Goal: Task Accomplishment & Management: Use online tool/utility

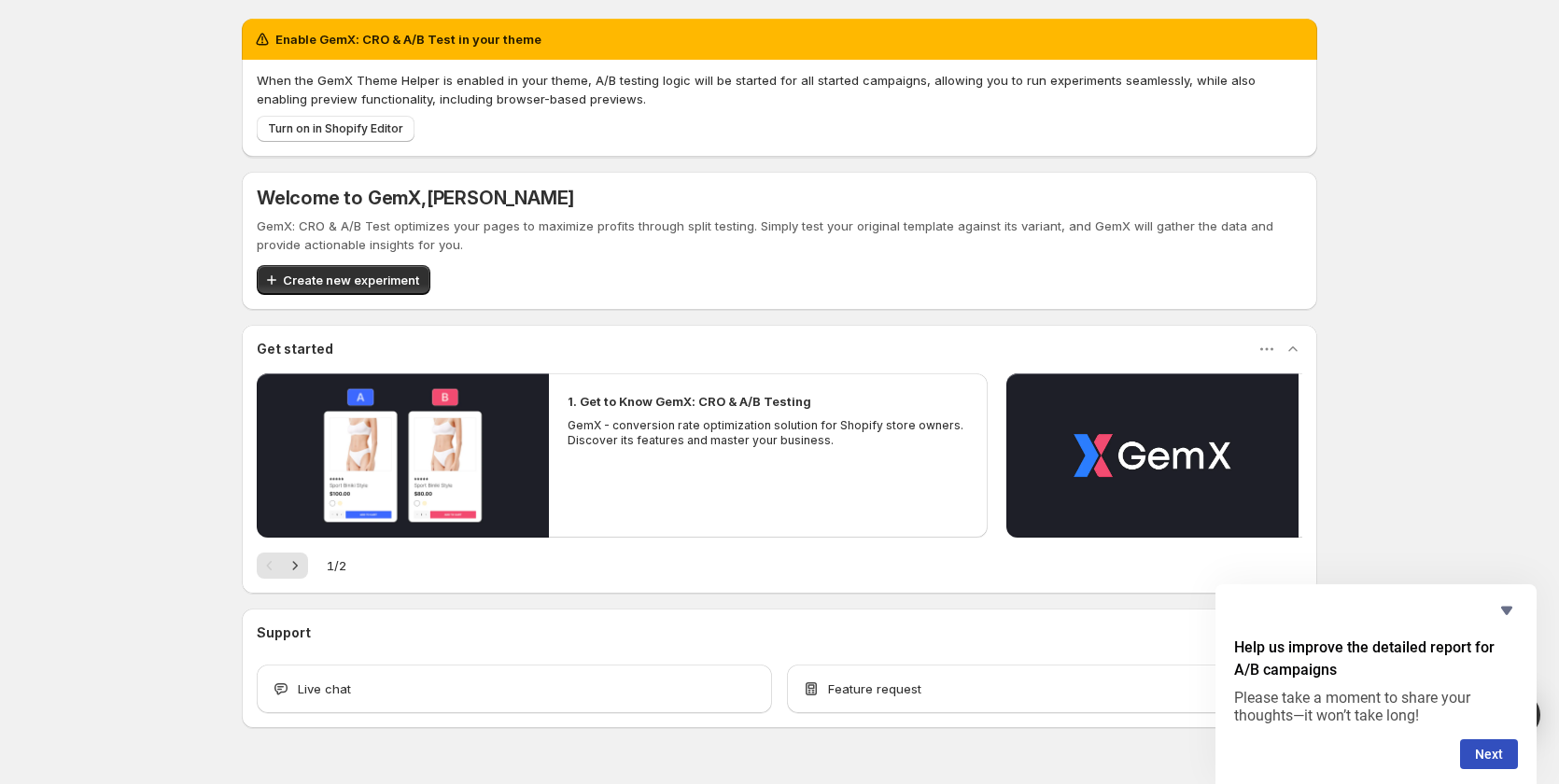
drag, startPoint x: 325, startPoint y: 139, endPoint x: 359, endPoint y: 234, distance: 100.9
click at [359, 234] on div "Enable GemX: CRO & A/B Test in your theme When the GemX Theme Helper is enabled…" at bounding box center [780, 373] width 1076 height 709
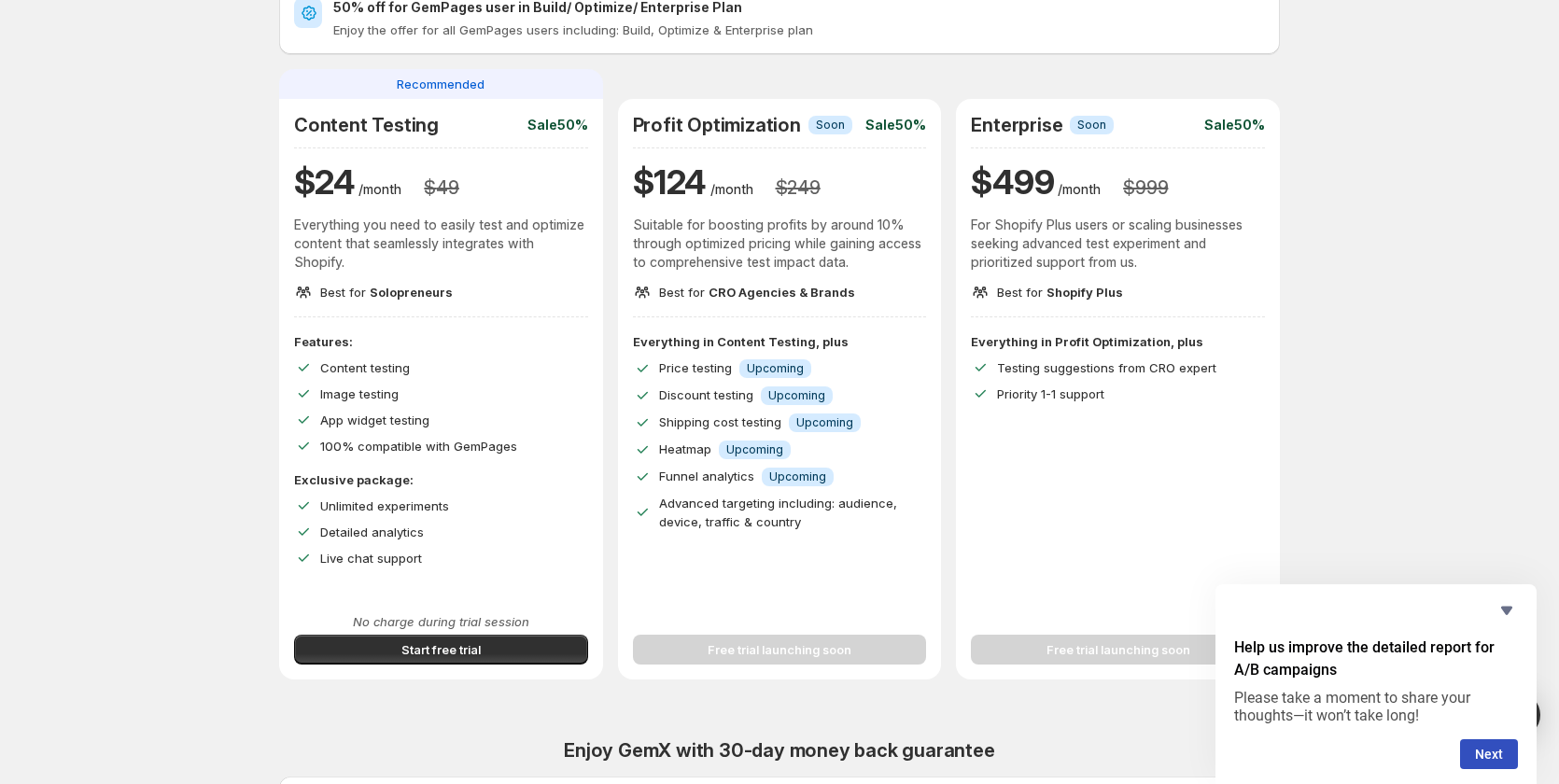
scroll to position [280, 0]
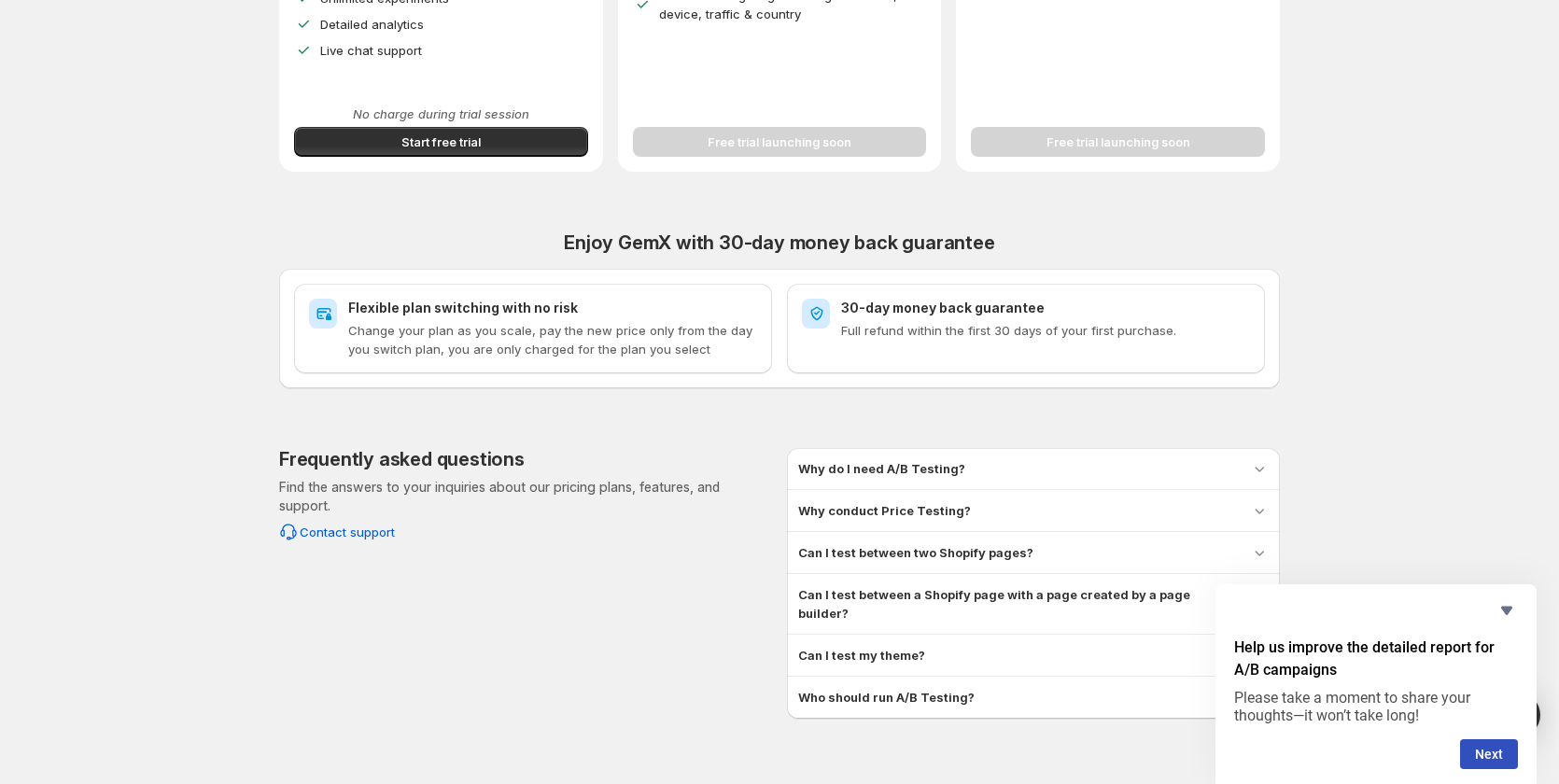
scroll to position [627, 0]
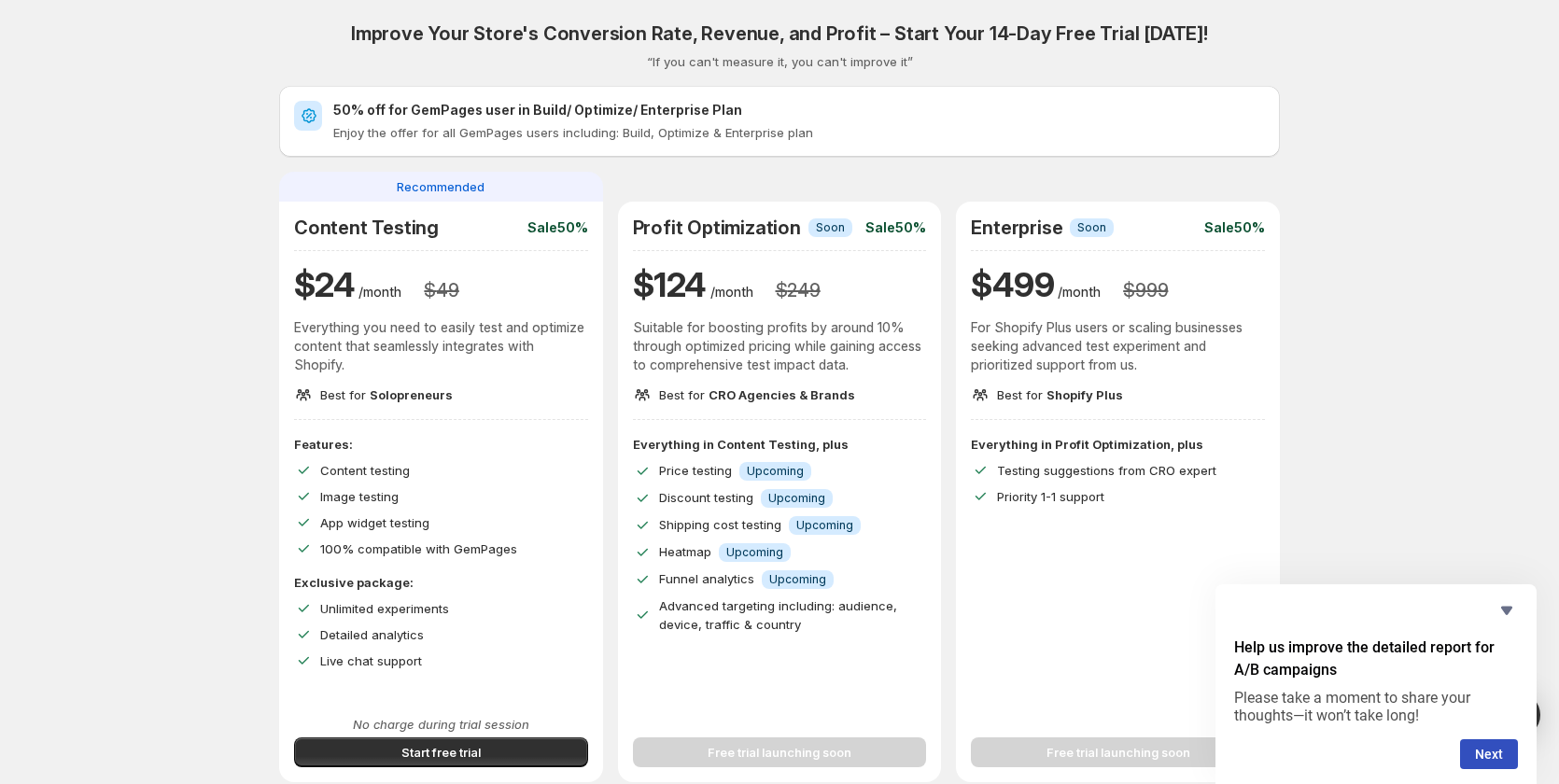
click at [69, 323] on div "Improve Your Store's Conversion Rate, Revenue, and Profit – Start Your 14-Day F…" at bounding box center [780, 664] width 1514 height 1329
